Goal: Find contact information: Find contact information

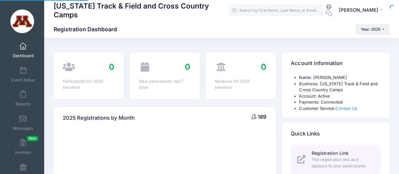
select select
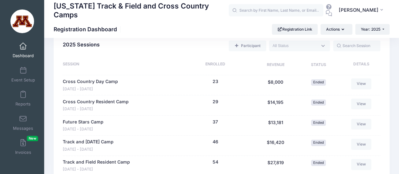
scroll to position [317, 0]
click at [90, 100] on link "Cross Country Resident Camp" at bounding box center [96, 102] width 66 height 7
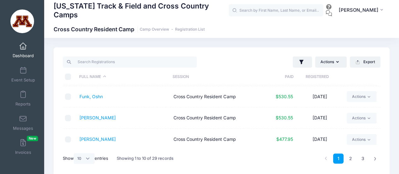
scroll to position [149, 0]
click at [85, 159] on select "All 10 25 50" at bounding box center [84, 158] width 21 height 11
select select "50"
click at [75, 153] on select "All 10 25 50" at bounding box center [84, 158] width 21 height 11
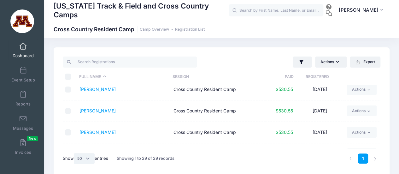
scroll to position [477, 0]
click at [97, 130] on link "Ross, Noella" at bounding box center [97, 131] width 36 height 5
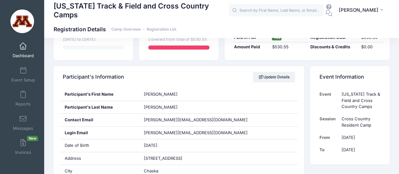
scroll to position [80, 0]
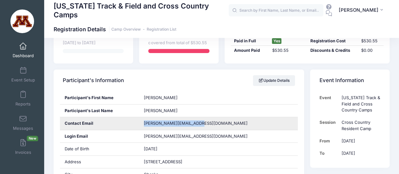
drag, startPoint x: 202, startPoint y: 123, endPoint x: 141, endPoint y: 124, distance: 60.6
click at [141, 124] on div "[PERSON_NAME][EMAIL_ADDRESS][DOMAIN_NAME]" at bounding box center [218, 123] width 159 height 13
copy span "[PERSON_NAME][EMAIL_ADDRESS][DOMAIN_NAME]"
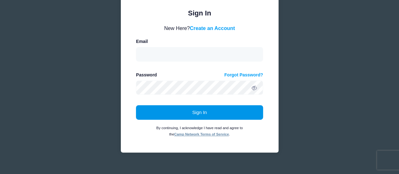
scroll to position [57, 0]
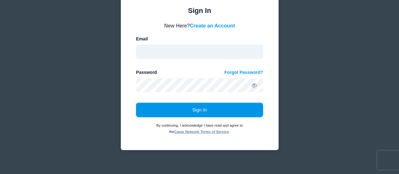
type input "[EMAIL_ADDRESS][DOMAIN_NAME]"
click at [192, 108] on button "Sign In" at bounding box center [199, 109] width 127 height 15
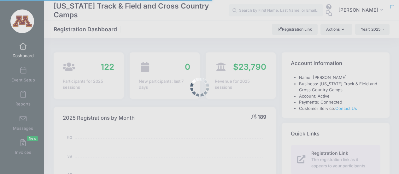
select select
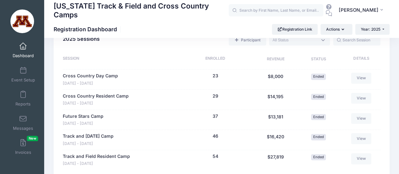
scroll to position [324, 0]
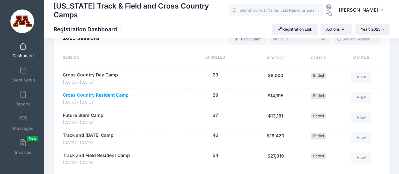
click at [104, 95] on link "Cross Country Resident Camp" at bounding box center [96, 95] width 66 height 7
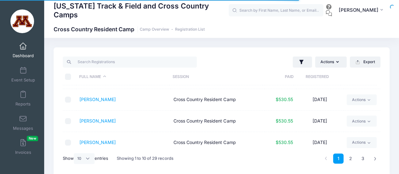
scroll to position [61, 0]
click at [91, 157] on select "All 10 25 50" at bounding box center [84, 158] width 21 height 11
select select "50"
click at [75, 153] on select "All 10 25 50" at bounding box center [84, 158] width 21 height 11
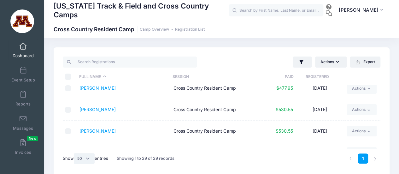
scroll to position [478, 0]
click at [95, 128] on link "Ross, Noella" at bounding box center [97, 130] width 36 height 5
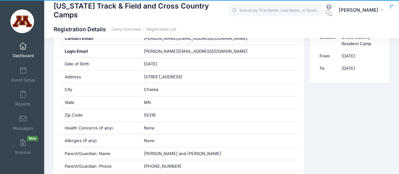
scroll to position [214, 0]
